Goal: Navigation & Orientation: Find specific page/section

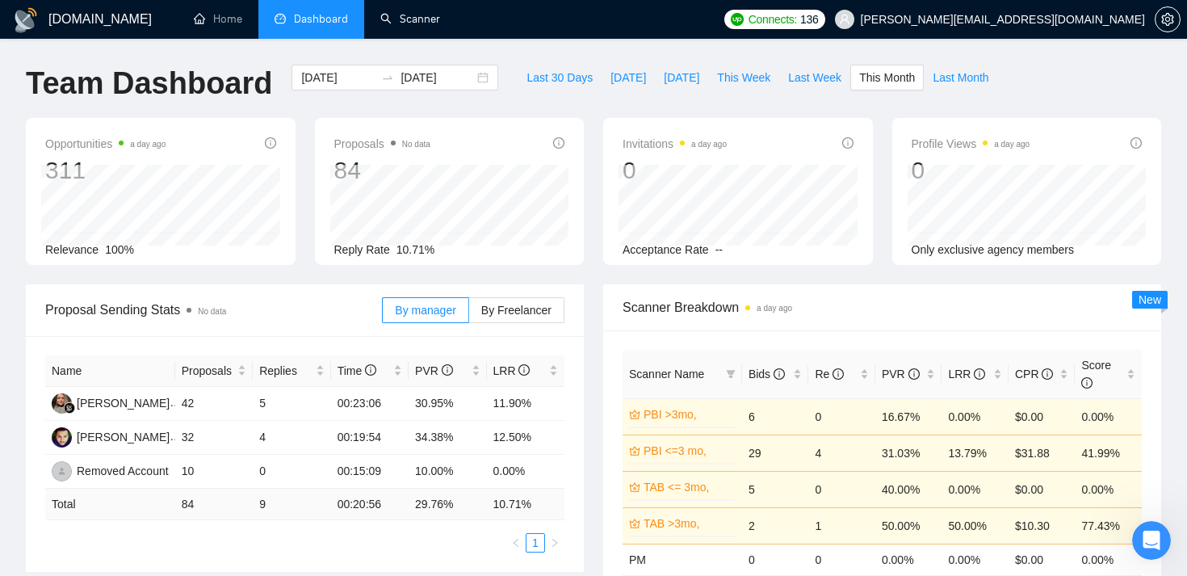
scroll to position [1110, 0]
click at [301, 19] on span "Dashboard" at bounding box center [321, 19] width 54 height 14
click at [226, 23] on link "Home" at bounding box center [218, 19] width 48 height 14
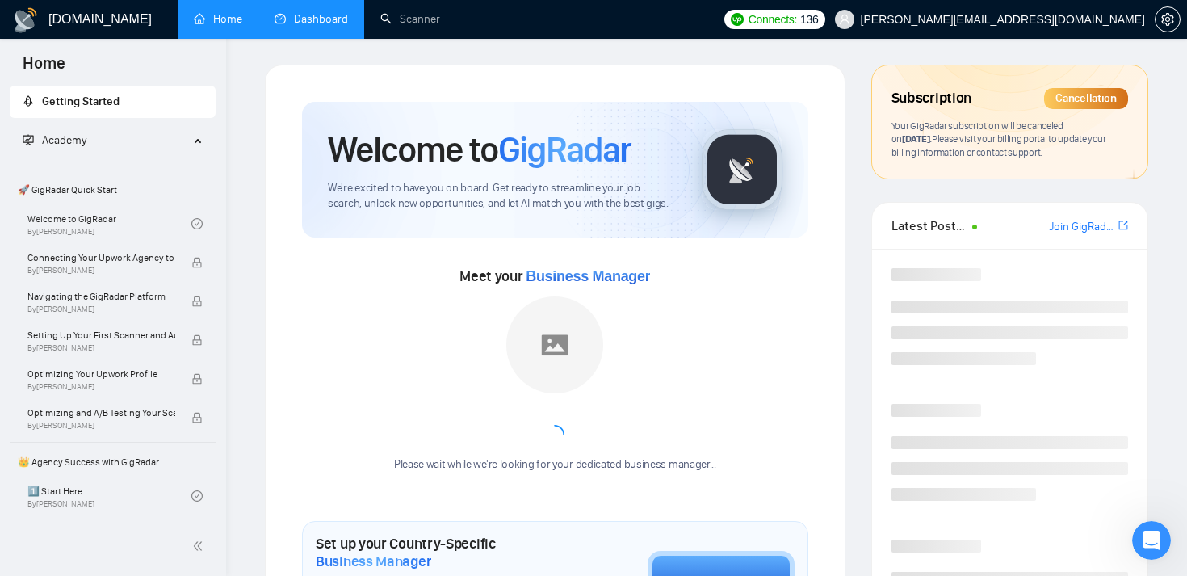
click at [304, 22] on link "Dashboard" at bounding box center [311, 19] width 73 height 14
